Goal: Task Accomplishment & Management: Use online tool/utility

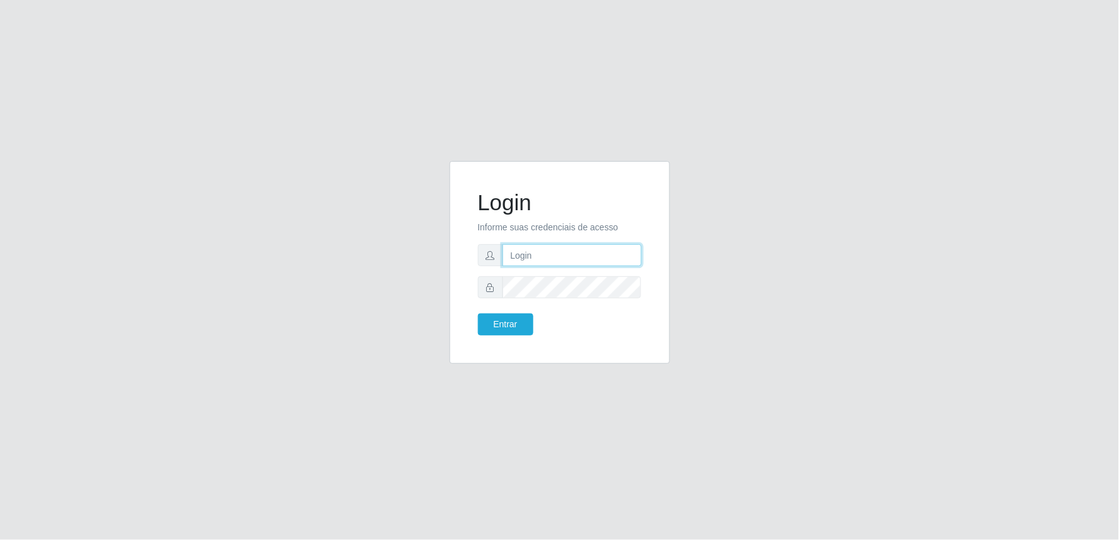
click at [546, 256] on input "text" at bounding box center [572, 255] width 139 height 22
type input "[EMAIL_ADDRESS][DOMAIN_NAME]"
click at [478, 314] on button "Entrar" at bounding box center [505, 325] width 55 height 22
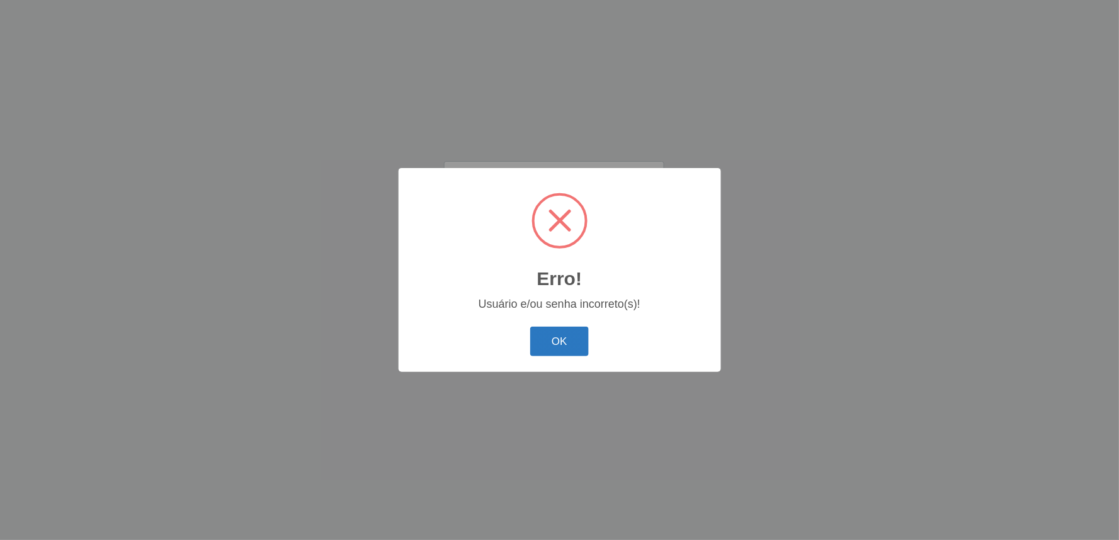
click at [551, 339] on button "OK" at bounding box center [559, 342] width 59 height 30
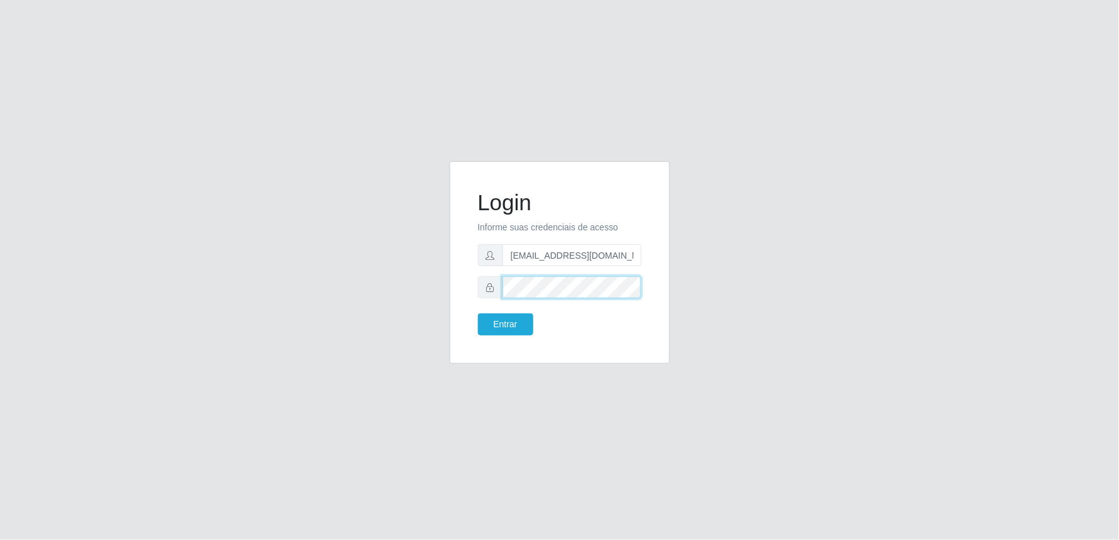
click at [478, 314] on button "Entrar" at bounding box center [505, 325] width 55 height 22
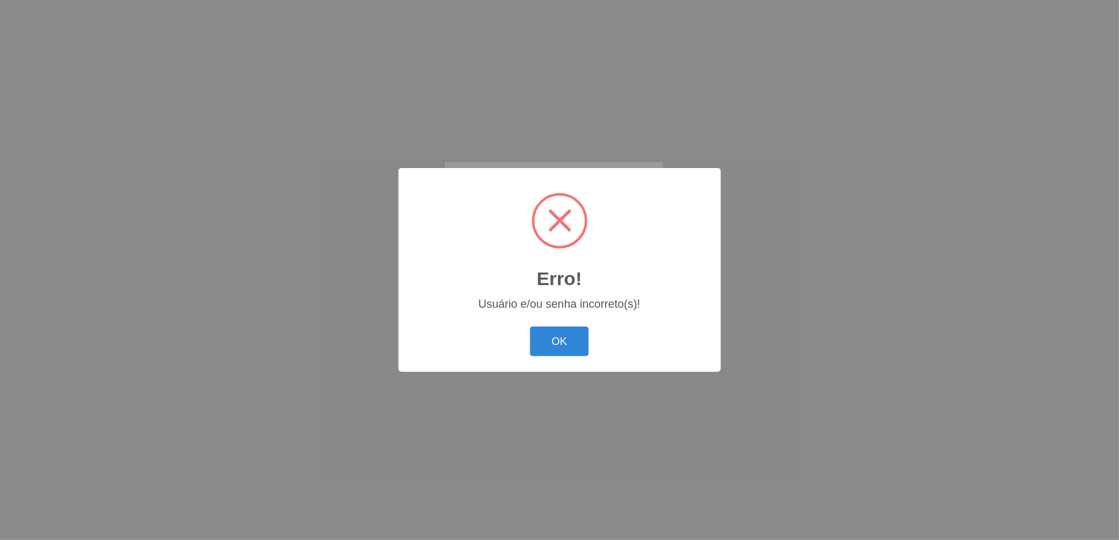
click at [530, 327] on button "OK" at bounding box center [559, 342] width 59 height 30
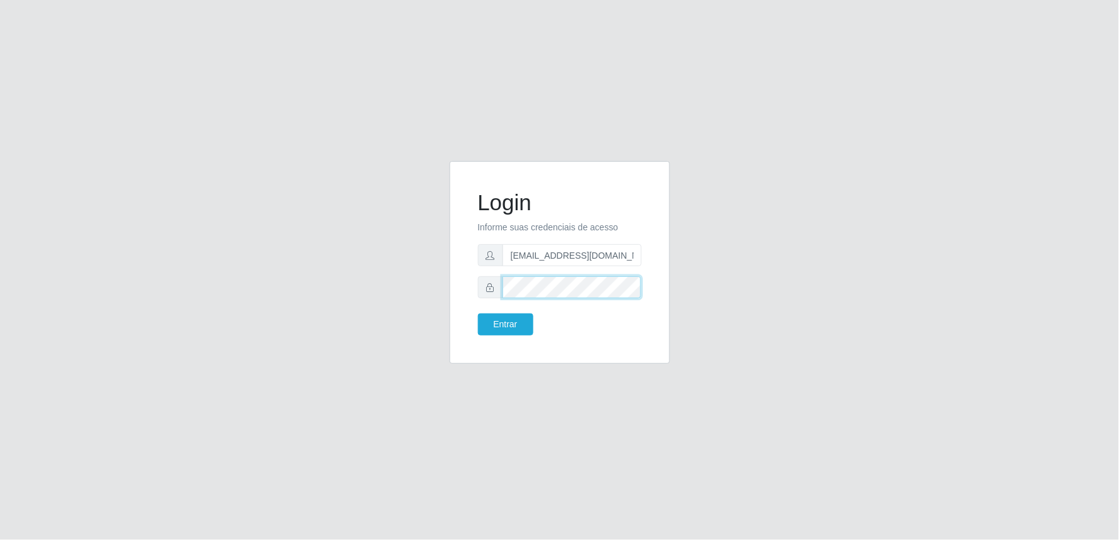
click at [478, 314] on button "Entrar" at bounding box center [505, 325] width 55 height 22
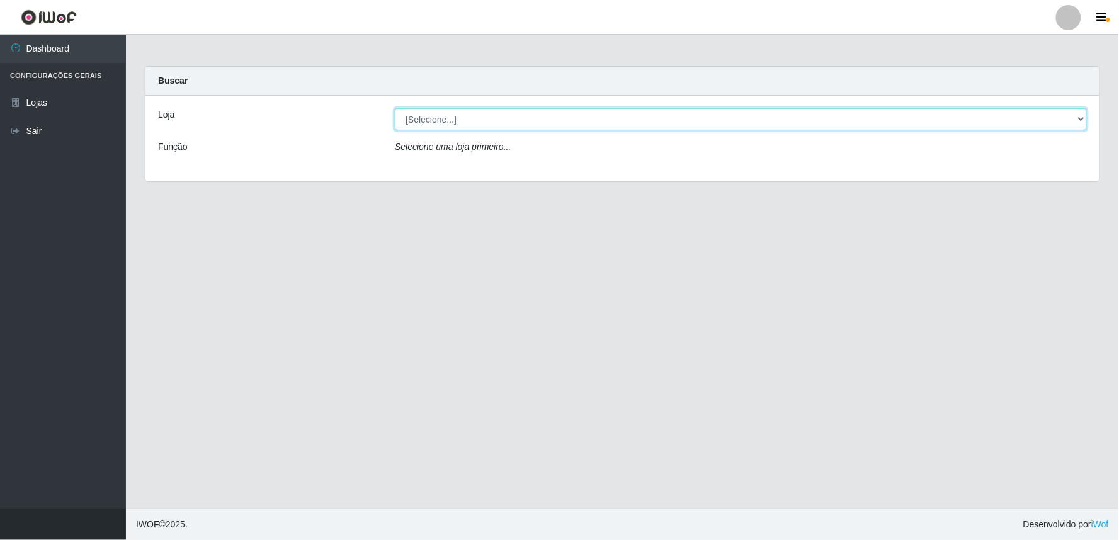
click at [1078, 123] on select "[Selecione...] Queiroz Atacadão - Ceará Mirim" at bounding box center [741, 119] width 692 height 22
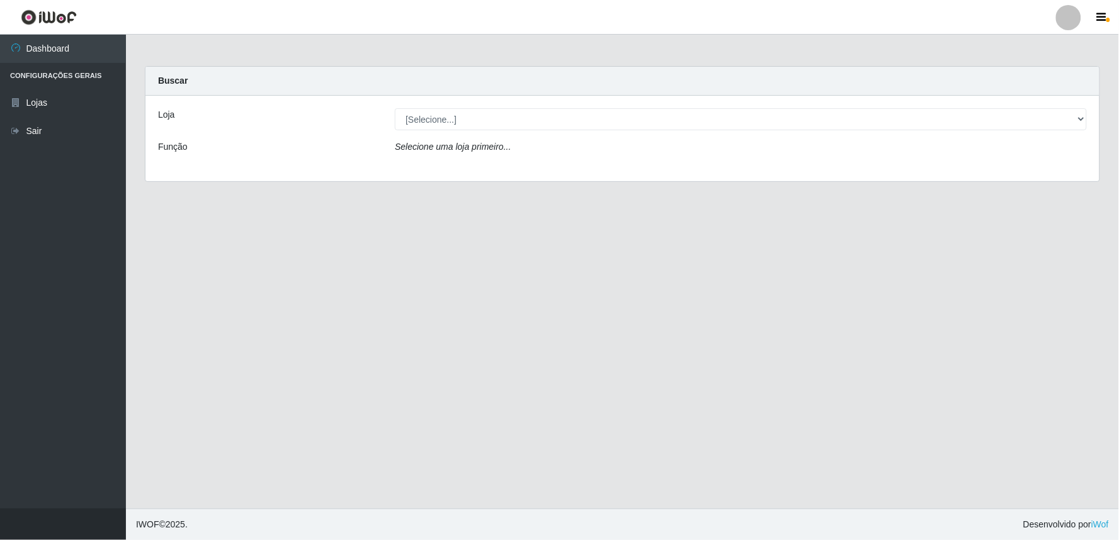
click at [765, 171] on div "Loja [Selecione...] [PERSON_NAME] - [GEOGRAPHIC_DATA] Mirim Função Selecione um…" at bounding box center [622, 139] width 954 height 86
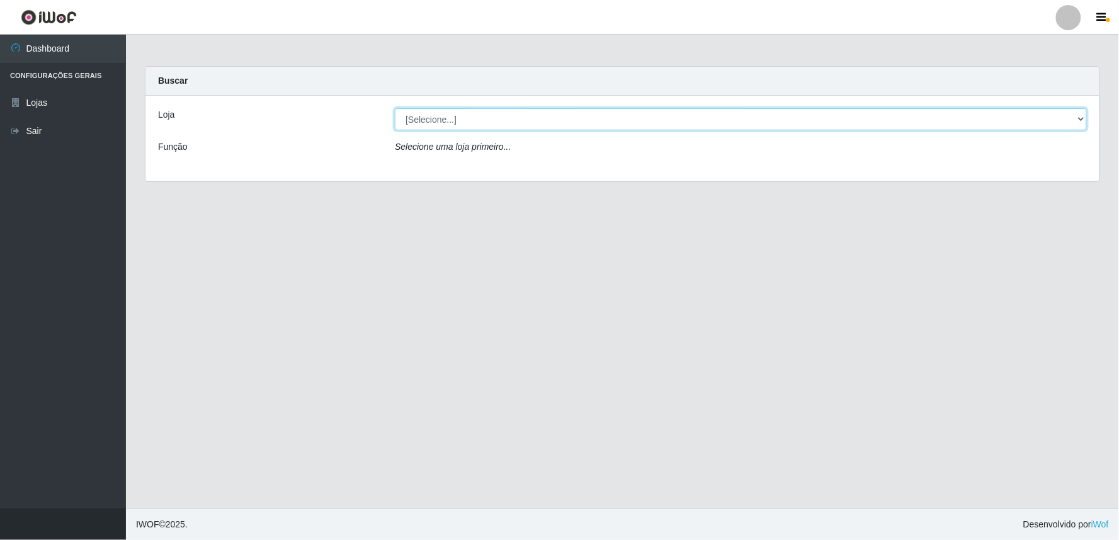
click at [1082, 120] on select "[Selecione...] Queiroz Atacadão - Ceará Mirim" at bounding box center [741, 119] width 692 height 22
select select "465"
click at [395, 108] on select "[Selecione...] Queiroz Atacadão - Ceará Mirim" at bounding box center [741, 119] width 692 height 22
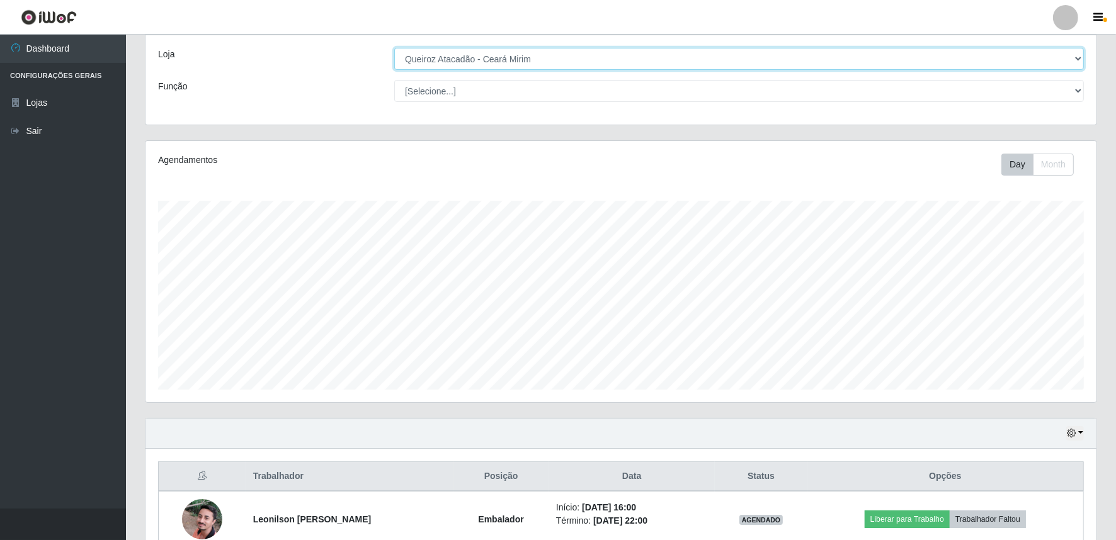
scroll to position [127, 0]
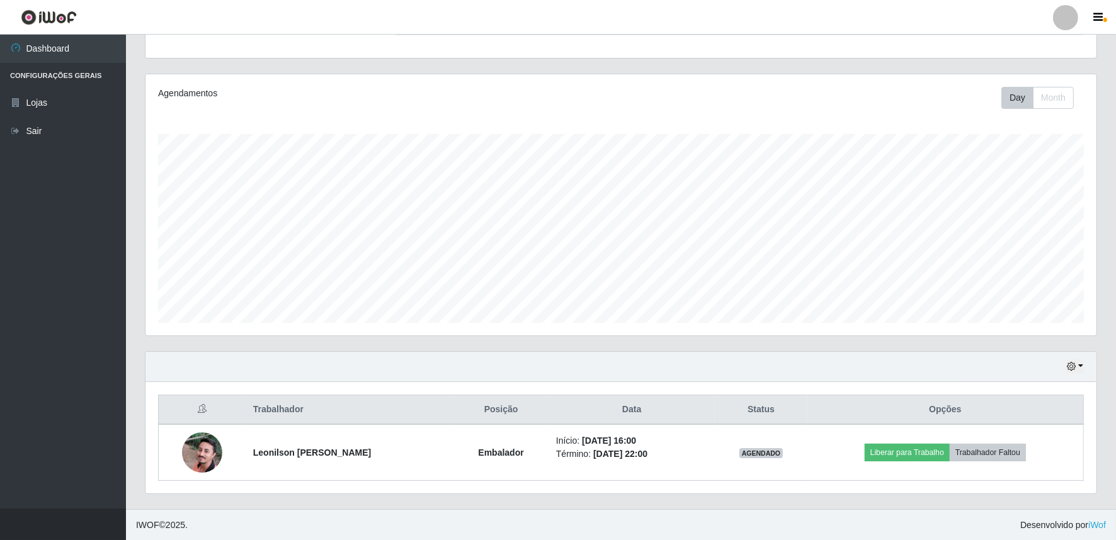
click at [1078, 375] on div "Hoje 1 dia 3 dias 1 Semana Não encerrados" at bounding box center [620, 367] width 951 height 30
click at [1084, 361] on div "Hoje 1 dia 3 dias 1 Semana Não encerrados" at bounding box center [620, 367] width 951 height 30
click at [1081, 368] on button "button" at bounding box center [1075, 367] width 18 height 14
click at [1030, 292] on button "3 dias" at bounding box center [1033, 293] width 100 height 26
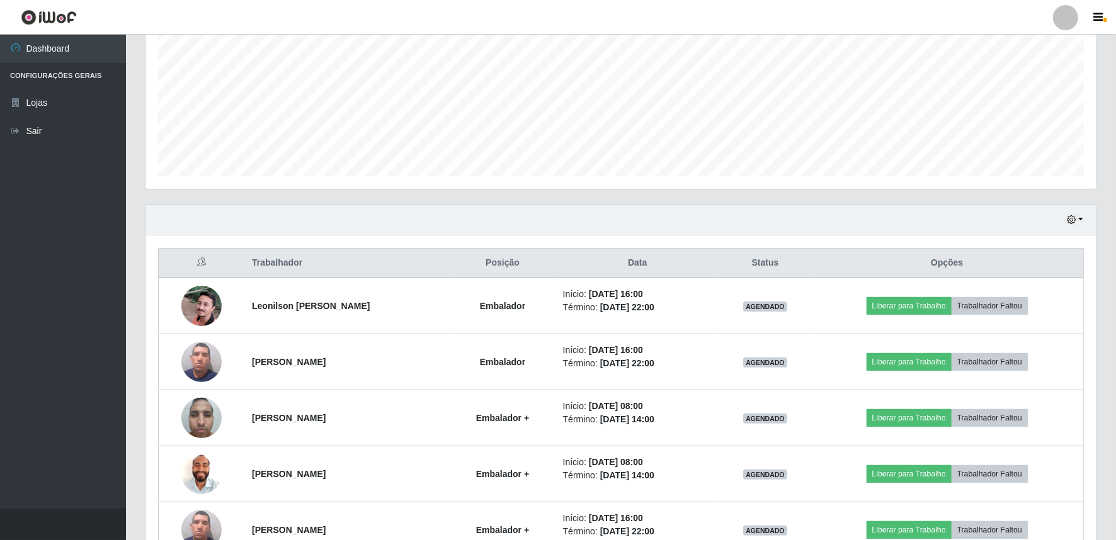
scroll to position [314, 0]
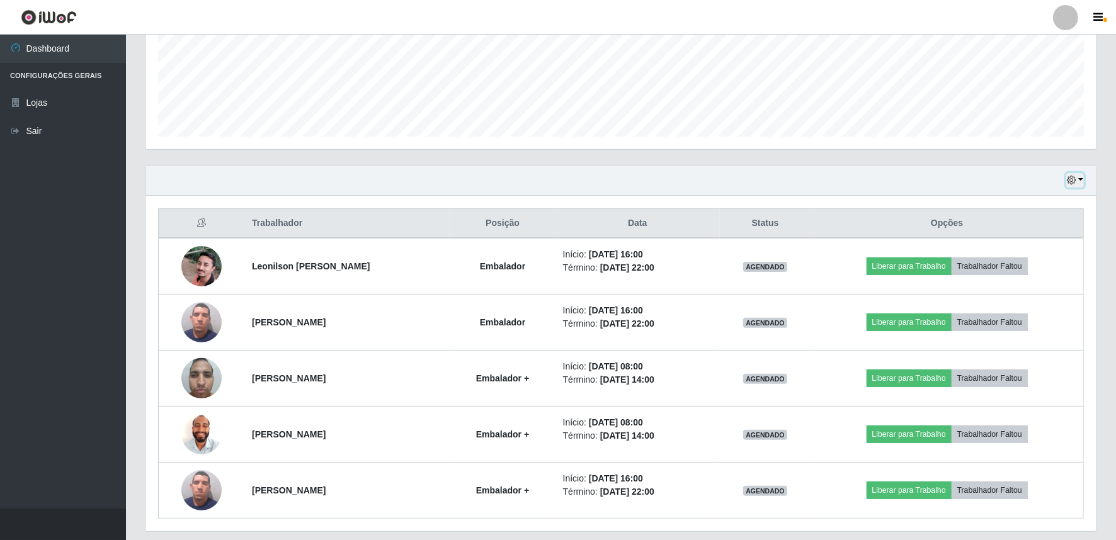
click at [1076, 181] on icon "button" at bounding box center [1071, 180] width 9 height 9
click at [1047, 203] on button "Hoje" at bounding box center [1033, 203] width 100 height 26
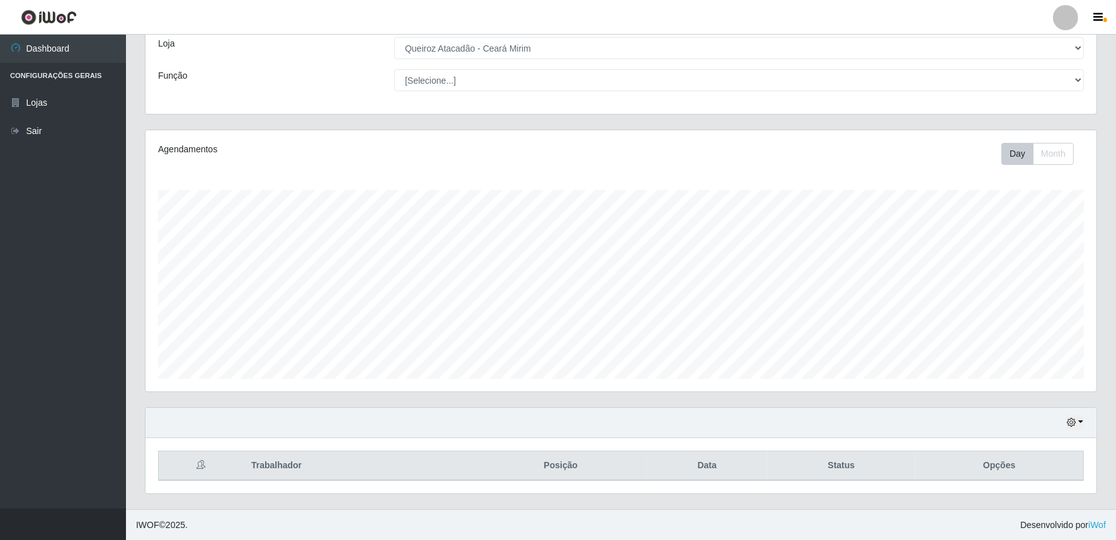
scroll to position [127, 0]
